Goal: Task Accomplishment & Management: Manage account settings

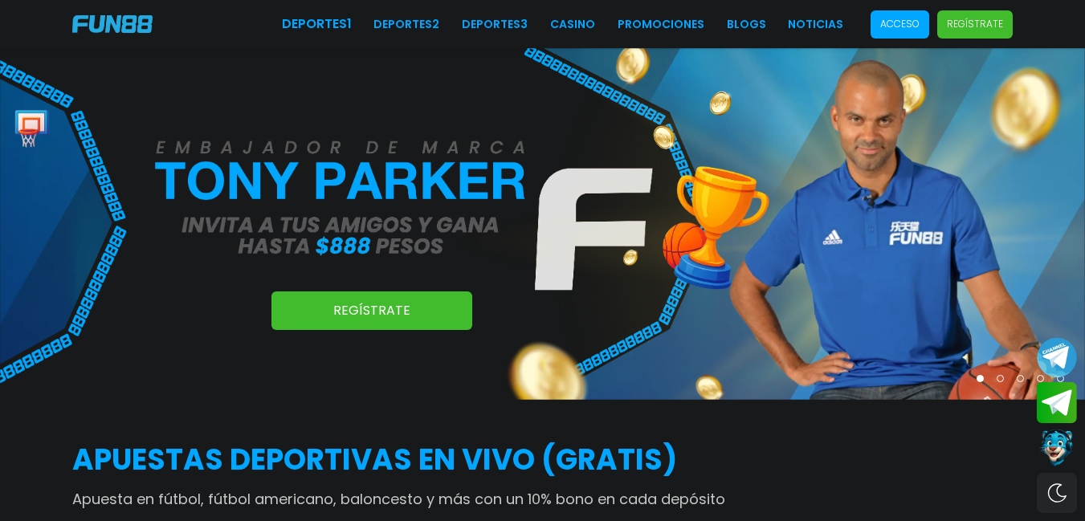
click at [880, 21] on p "Acceso" at bounding box center [899, 24] width 39 height 14
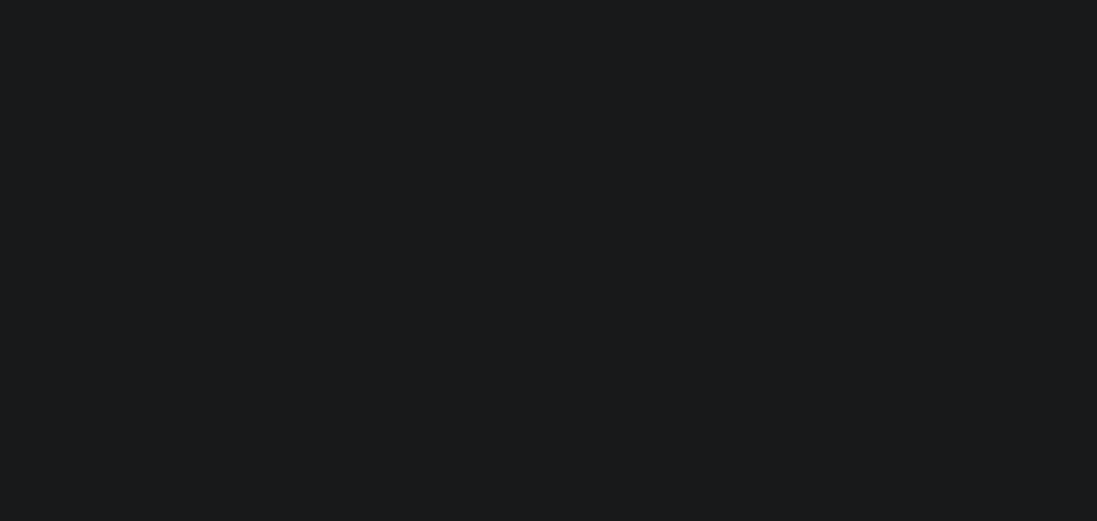
type input "********"
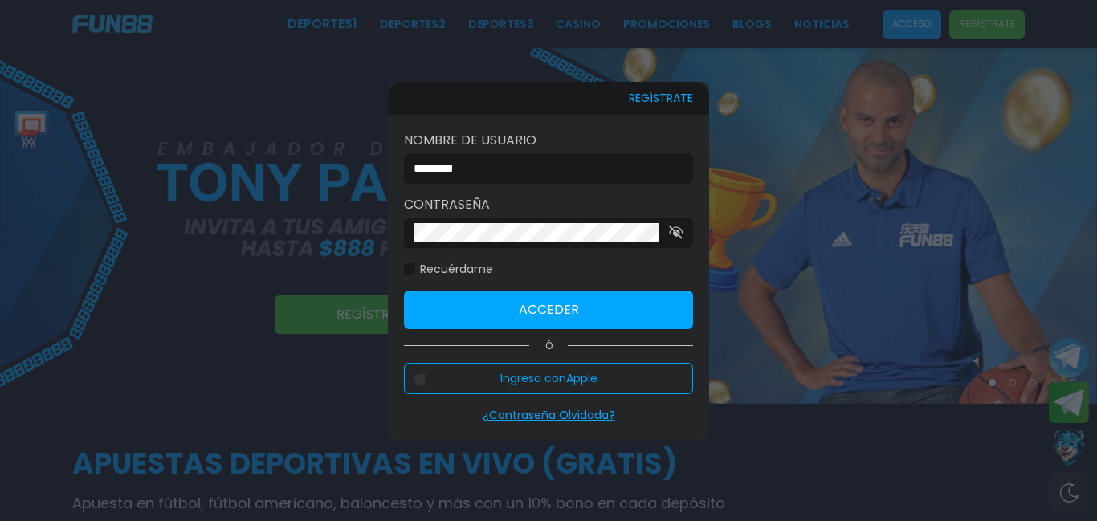
click at [530, 171] on input "********" at bounding box center [543, 168] width 260 height 19
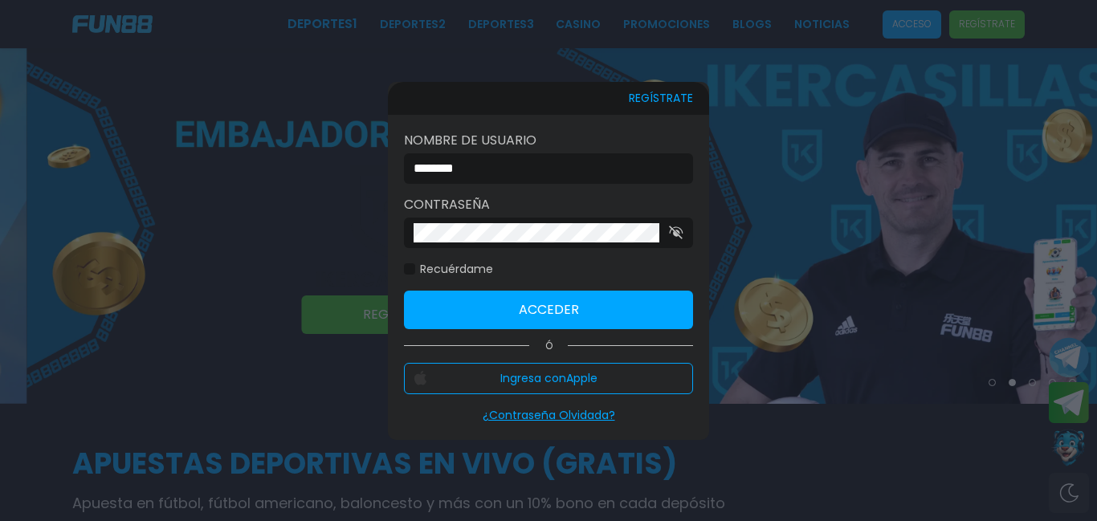
click at [453, 310] on button "Acceder" at bounding box center [548, 310] width 289 height 39
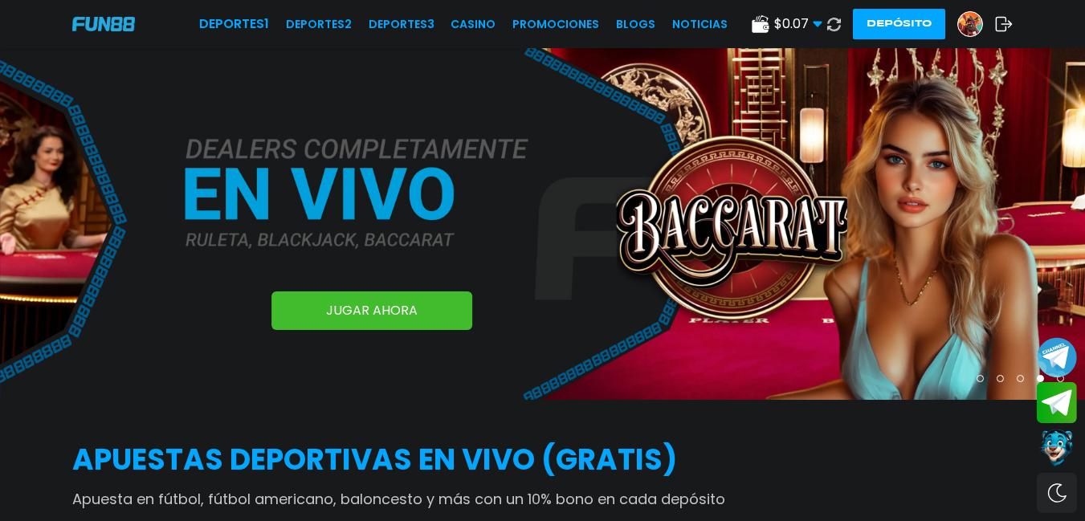
click at [976, 22] on img at bounding box center [970, 24] width 24 height 24
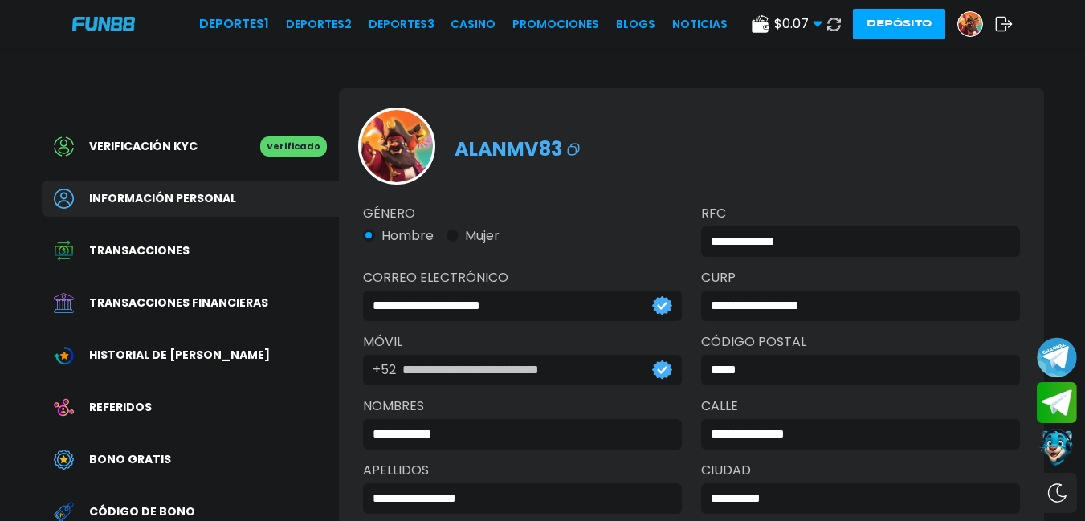
click at [909, 16] on button "Depósito" at bounding box center [899, 24] width 92 height 31
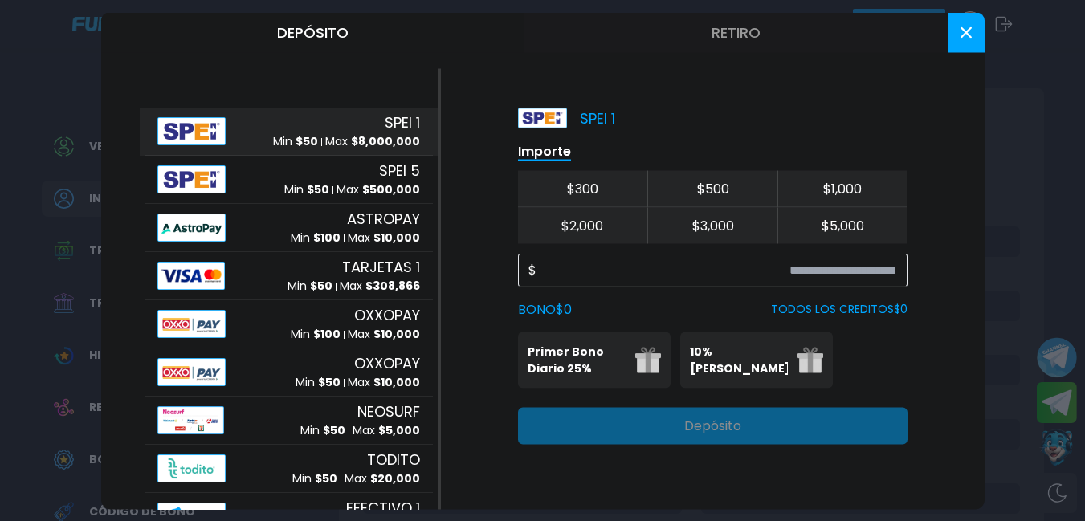
click at [963, 37] on icon at bounding box center [965, 31] width 11 height 11
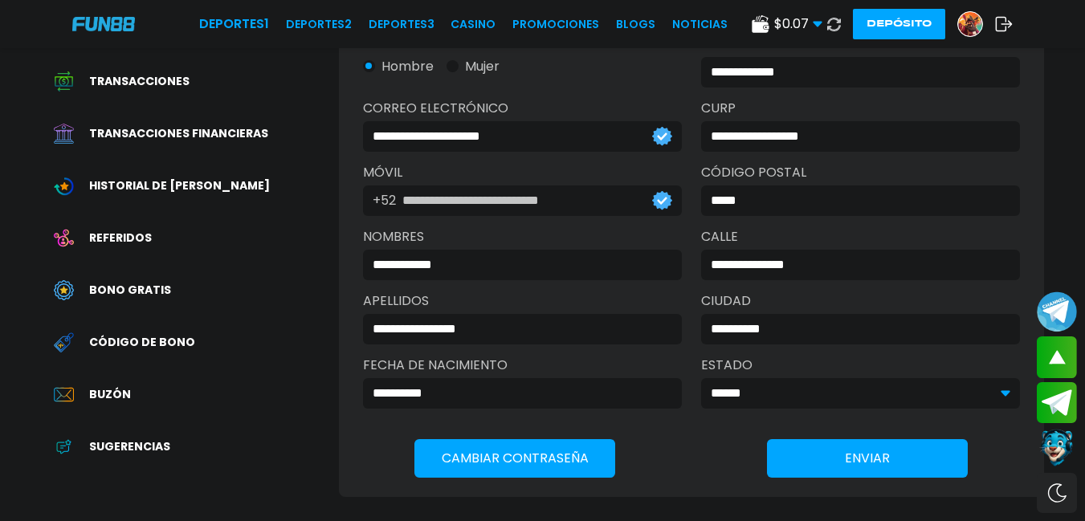
scroll to position [174, 0]
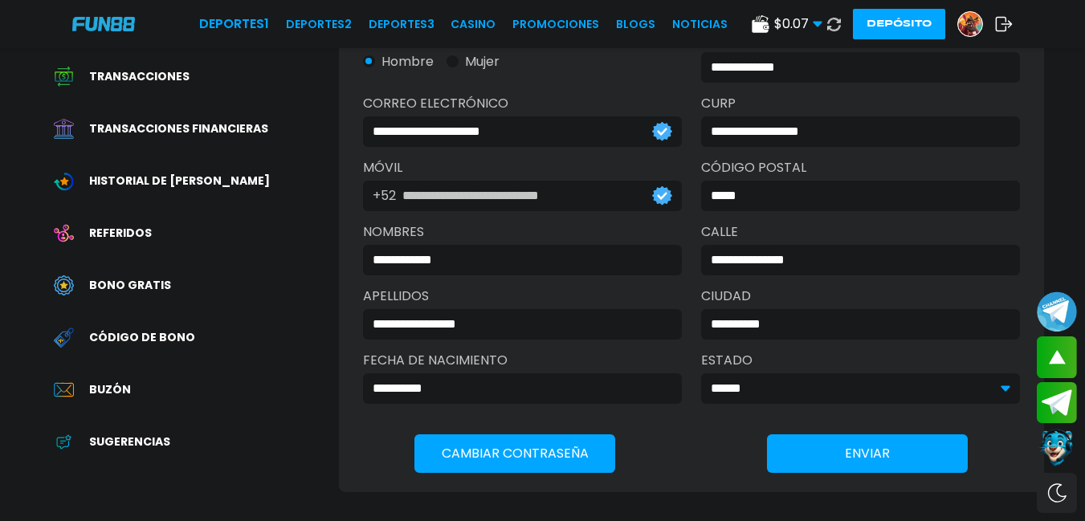
click at [169, 172] on div "Historial de [PERSON_NAME]" at bounding box center [190, 181] width 297 height 36
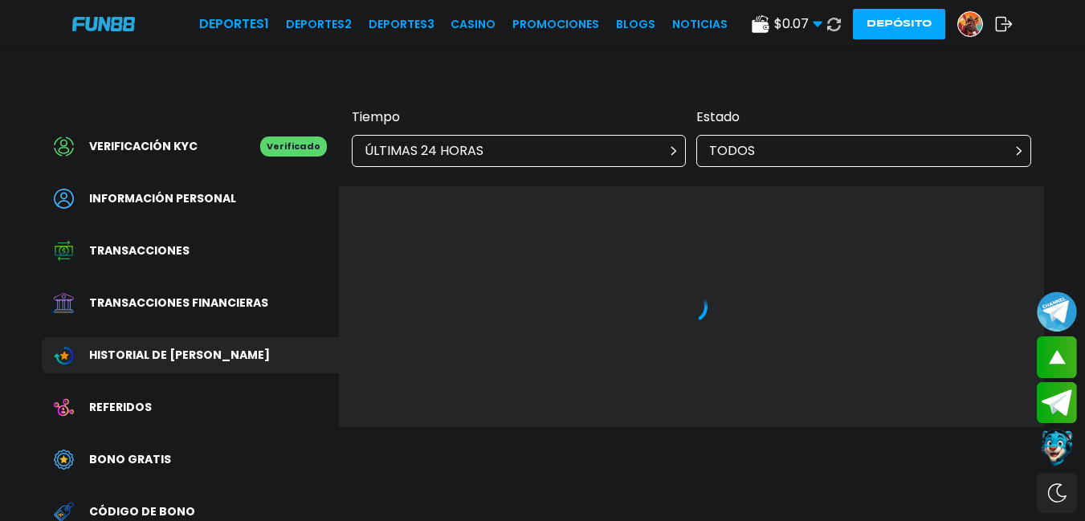
click at [527, 149] on div "ÚLTIMAS 24 HORAS" at bounding box center [519, 151] width 335 height 32
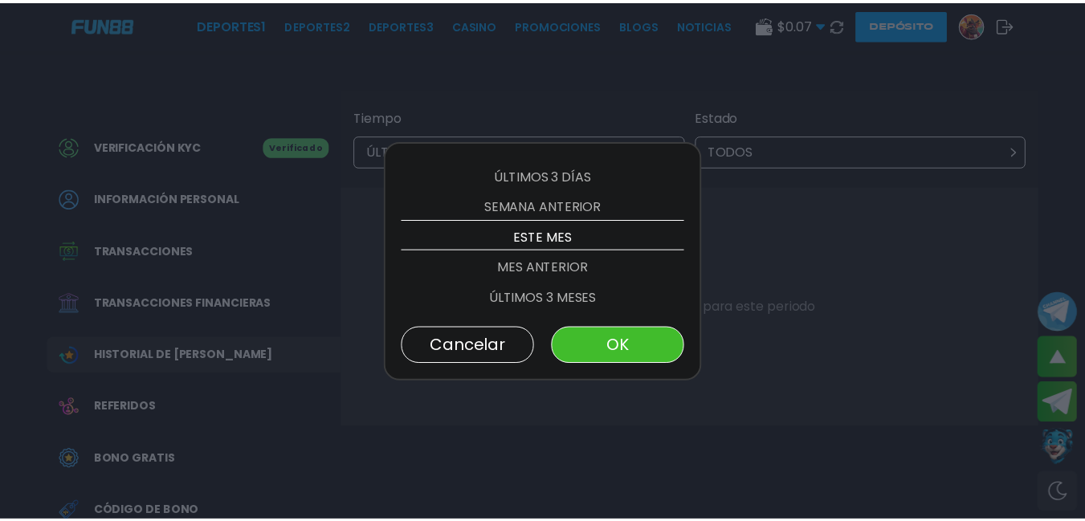
scroll to position [92, 0]
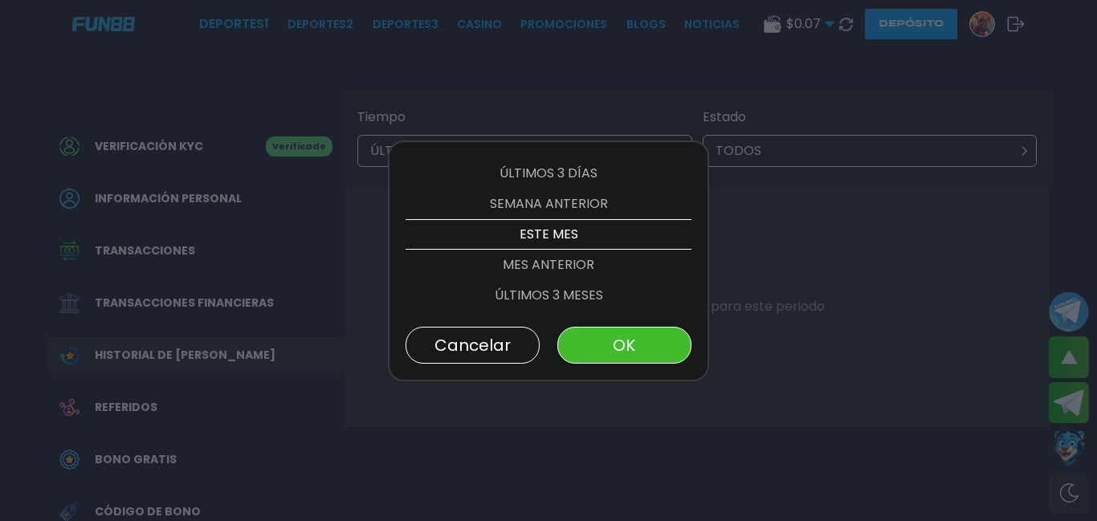
click at [649, 342] on button "OK" at bounding box center [624, 345] width 134 height 37
